Goal: Task Accomplishment & Management: Manage account settings

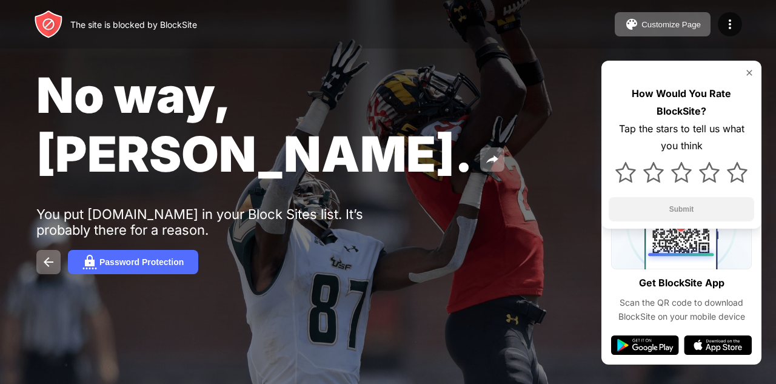
click at [543, 160] on div "No way, Jose. You put search.homesearchtab.com in your Block Sites list. It’s p…" at bounding box center [388, 169] width 776 height 339
click at [351, 31] on div "The site is blocked by BlockSite Customize Page Edit Block List Redirect Custom…" at bounding box center [388, 24] width 776 height 48
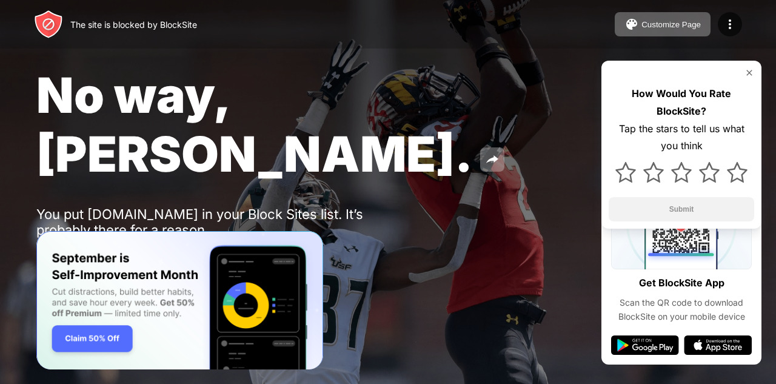
click at [50, 254] on img at bounding box center [48, 261] width 15 height 15
click at [147, 206] on div "You put [DOMAIN_NAME] in your Block Sites list. It’s probably there for a reaso…" at bounding box center [223, 222] width 374 height 32
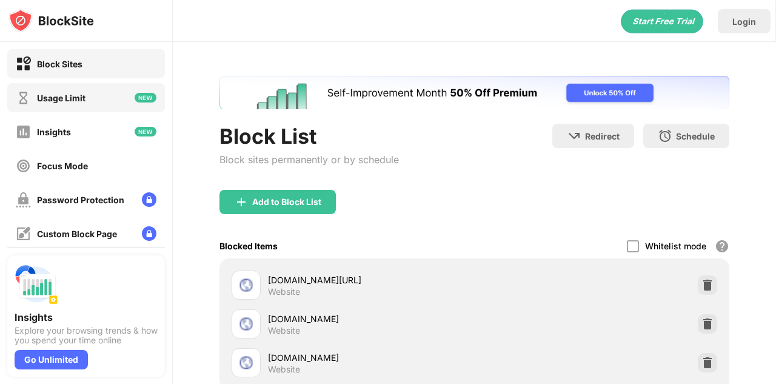
click at [105, 101] on div "Usage Limit" at bounding box center [86, 97] width 158 height 29
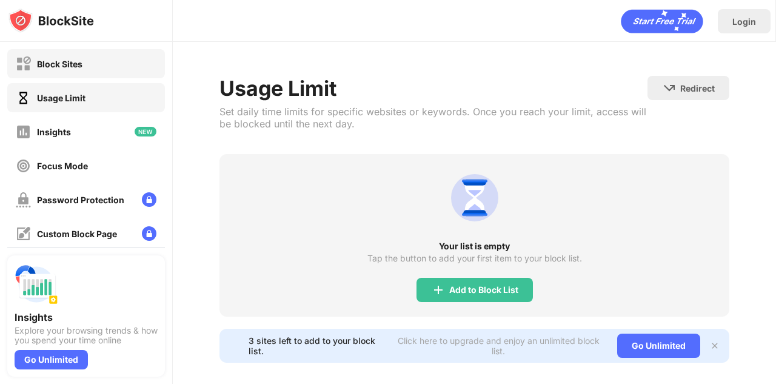
click at [122, 58] on div "Block Sites" at bounding box center [86, 63] width 158 height 29
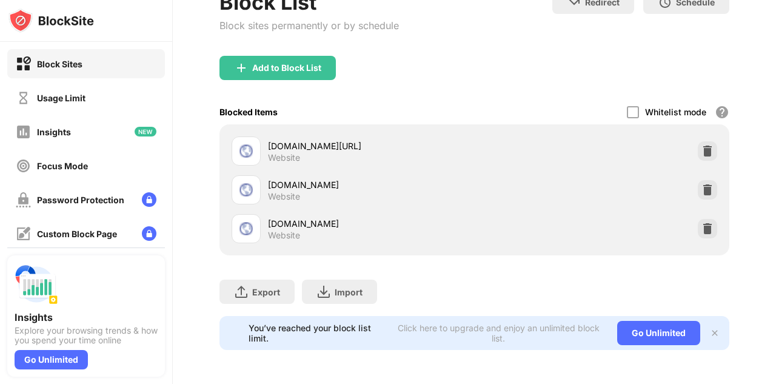
scroll to position [95, 267]
click at [713, 145] on img at bounding box center [707, 151] width 12 height 12
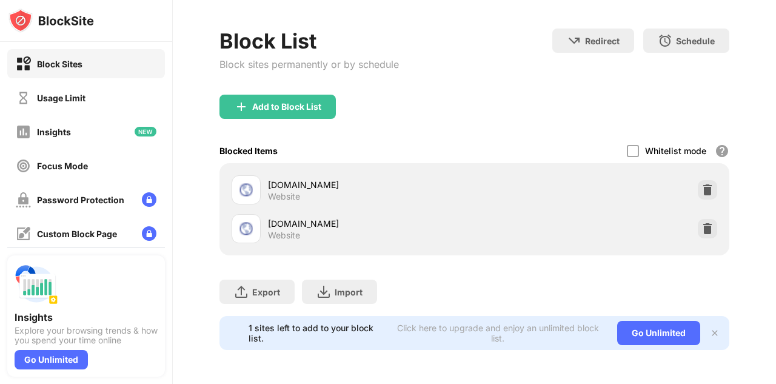
scroll to position [56, 9]
click at [697, 222] on div at bounding box center [706, 228] width 19 height 19
